Goal: Task Accomplishment & Management: Use online tool/utility

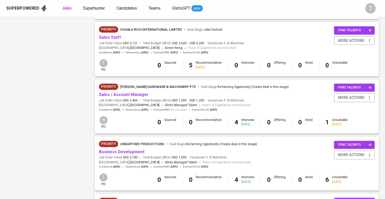
scroll to position [398, 0]
click at [132, 156] on span "SGD 3,780" at bounding box center [130, 157] width 15 height 4
click at [134, 149] on div at bounding box center [192, 99] width 385 height 199
click at [133, 154] on link "Business Development" at bounding box center [122, 151] width 46 height 5
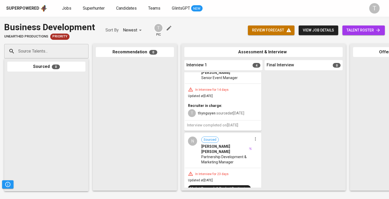
scroll to position [220, 0]
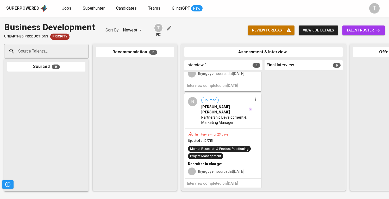
click at [233, 122] on div "N Sourced [PERSON_NAME] [PERSON_NAME] Partnership Development & Marketing Manag…" at bounding box center [223, 111] width 76 height 34
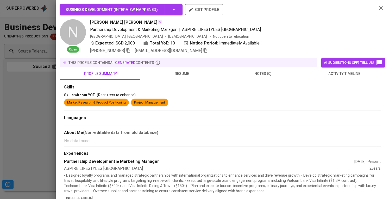
click at [184, 74] on span "resume" at bounding box center [181, 74] width 75 height 7
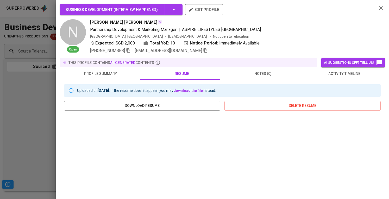
scroll to position [80, 0]
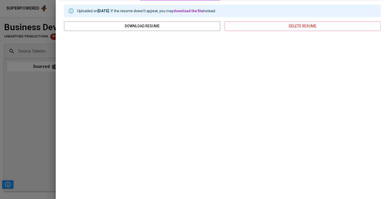
click at [62, 126] on div "Uploaded on [DATE] . If the resume doesn't appear, you may download the file in…" at bounding box center [222, 96] width 325 height 191
click at [53, 123] on div at bounding box center [194, 99] width 389 height 199
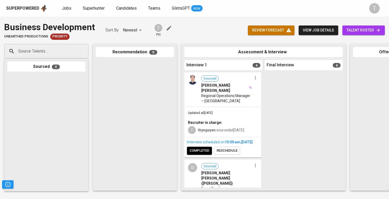
scroll to position [0, 0]
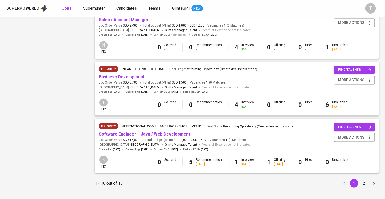
scroll to position [472, 0]
click at [130, 75] on link "Business Development" at bounding box center [122, 76] width 46 height 5
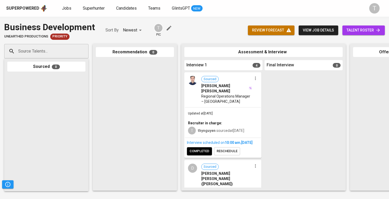
click at [231, 107] on div "Updated at [DATE] Recruiter in charge: T thynguyen sourced at [DATE]" at bounding box center [223, 122] width 76 height 30
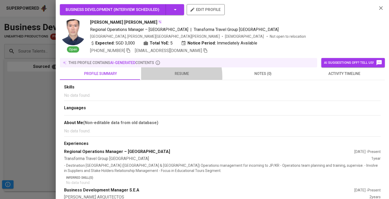
drag, startPoint x: 163, startPoint y: 77, endPoint x: 177, endPoint y: 73, distance: 14.3
click at [163, 77] on button "resume" at bounding box center [181, 73] width 81 height 12
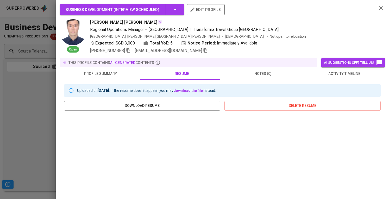
click at [1, 80] on div at bounding box center [194, 99] width 389 height 199
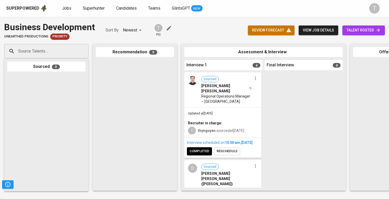
click at [359, 35] on div "review forecast view job details talent roster" at bounding box center [316, 30] width 137 height 19
click at [366, 28] on span "talent roster" at bounding box center [363, 30] width 34 height 7
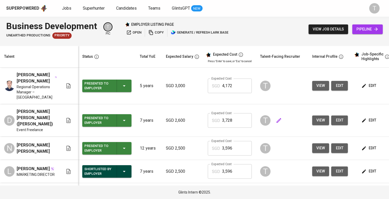
scroll to position [0, 57]
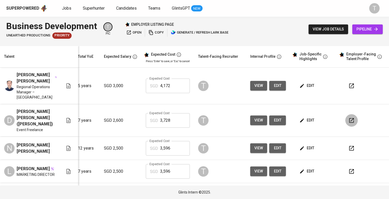
click at [348, 117] on icon "button" at bounding box center [351, 120] width 6 height 6
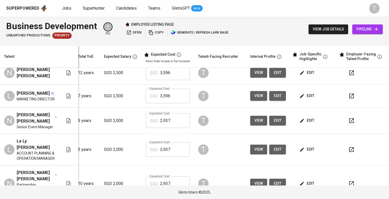
scroll to position [75, 65]
click at [346, 115] on button "button" at bounding box center [351, 121] width 12 height 12
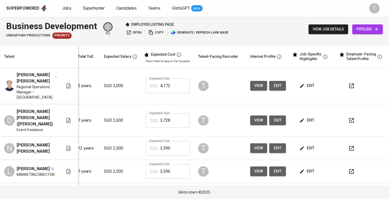
scroll to position [0, 0]
